Goal: Transaction & Acquisition: Purchase product/service

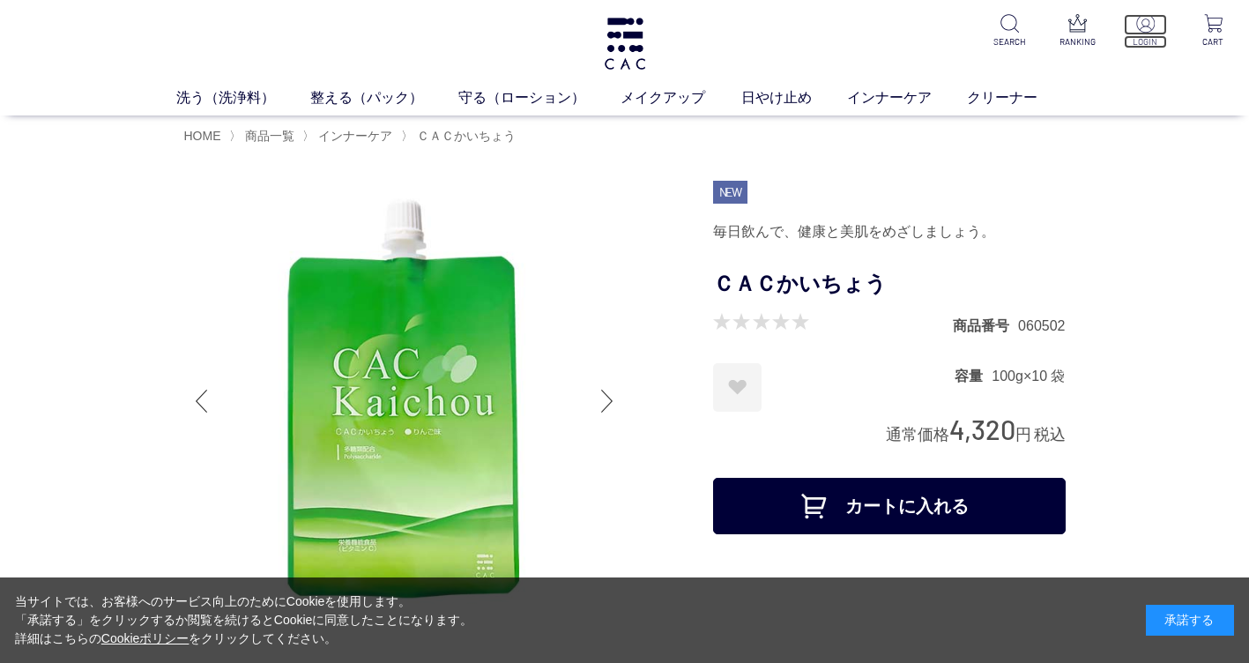
click at [1140, 36] on p "LOGIN" at bounding box center [1145, 41] width 43 height 13
click at [811, 508] on button "カートに入れる" at bounding box center [889, 506] width 353 height 56
